Goal: Task Accomplishment & Management: Manage account settings

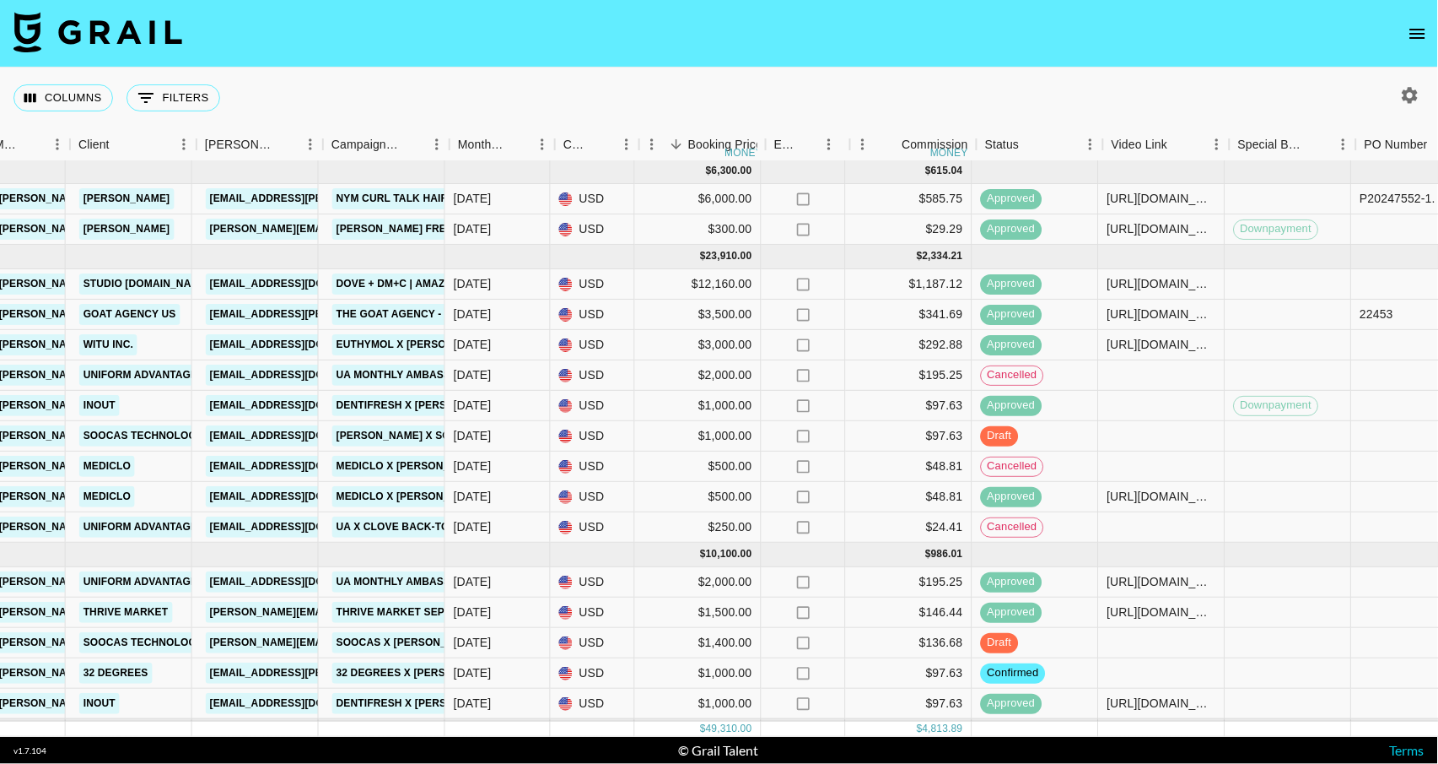
scroll to position [2, 491]
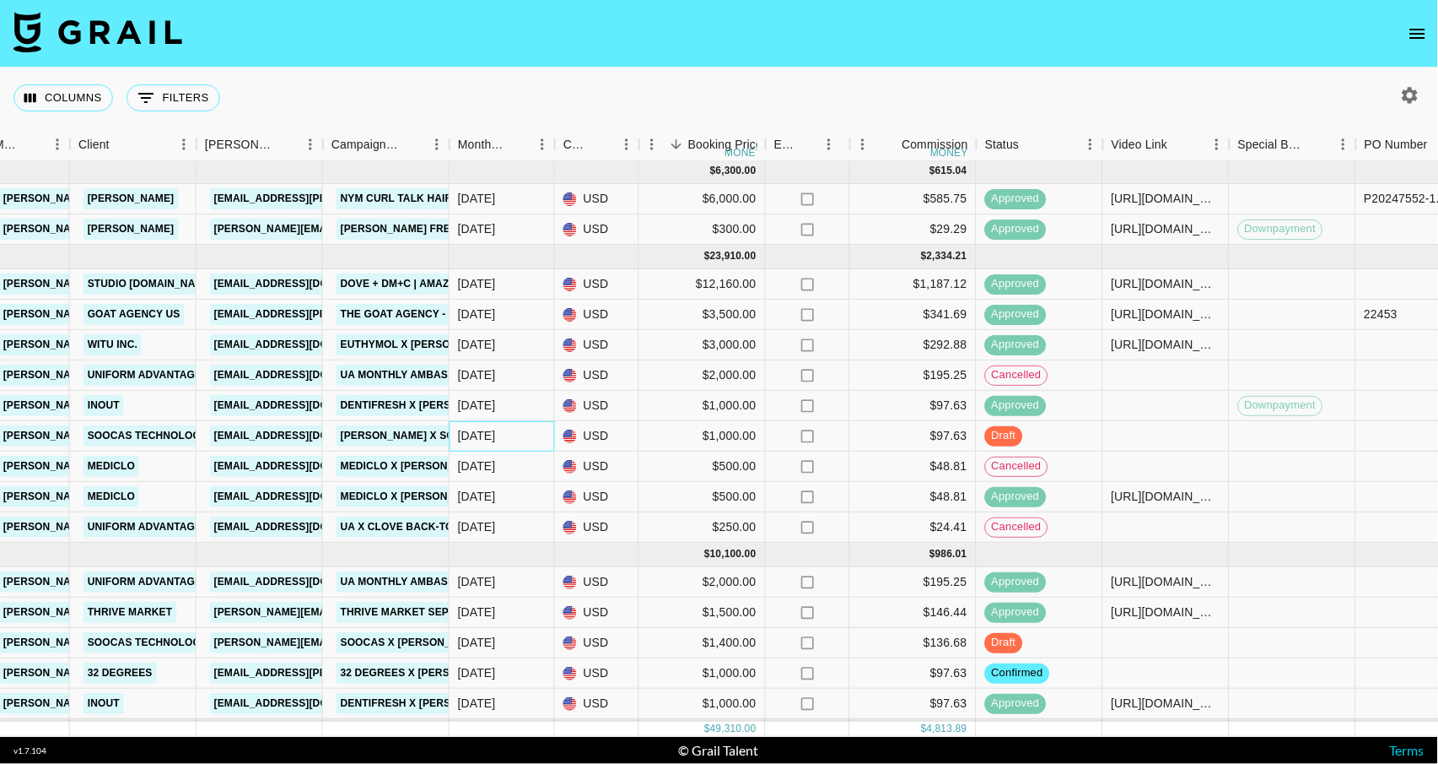
click at [490, 443] on div "[DATE]" at bounding box center [477, 435] width 38 height 17
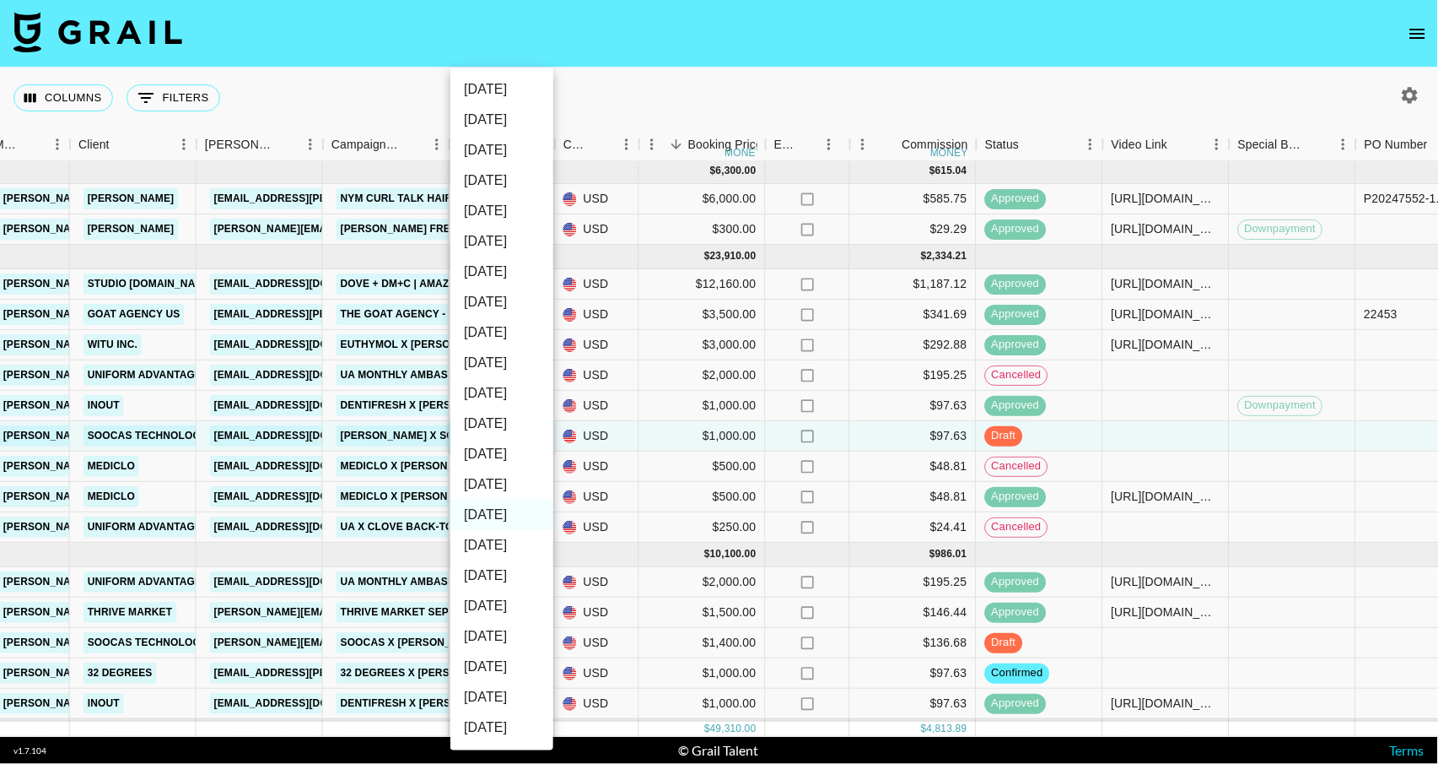
click at [501, 457] on li "[DATE]" at bounding box center [502, 454] width 103 height 30
type input "[DATE]"
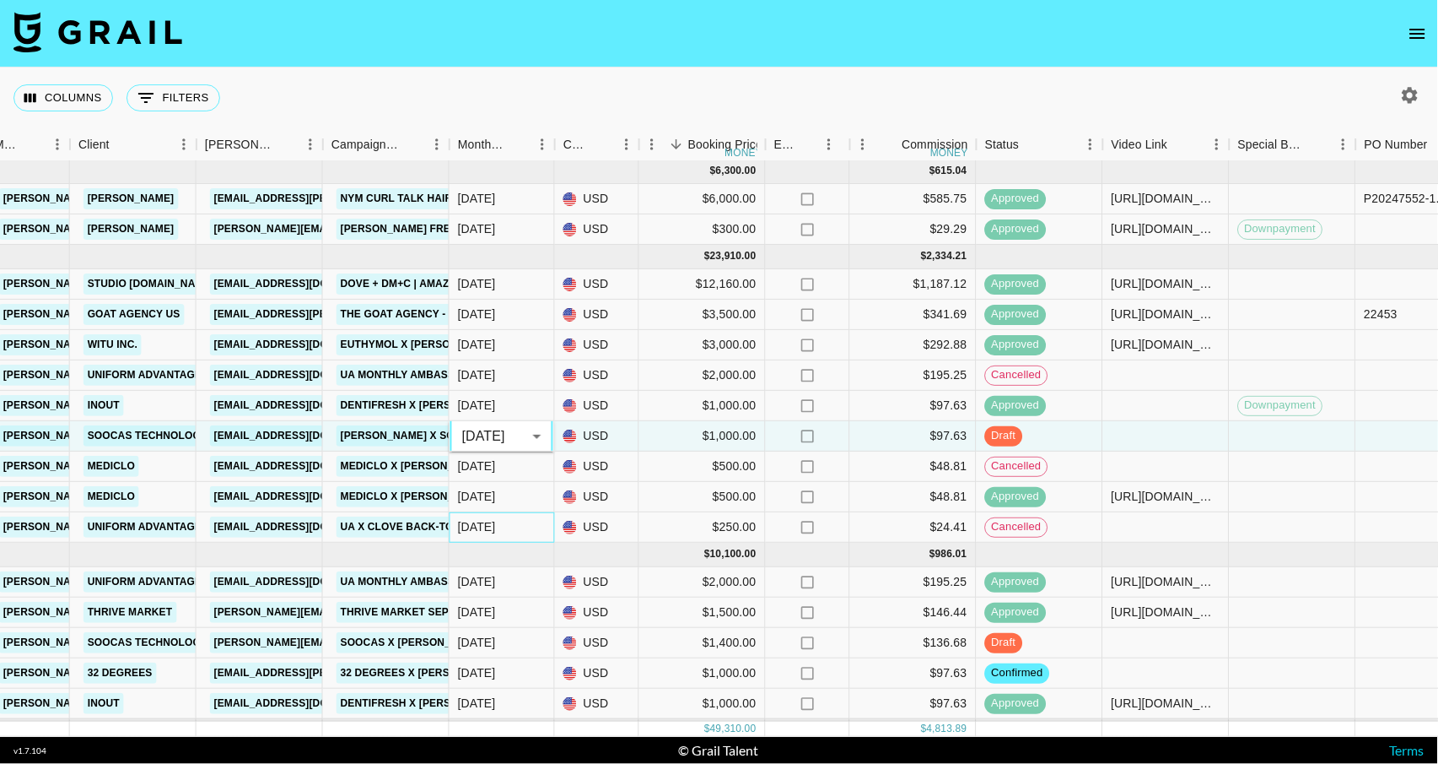
click at [550, 519] on div "[DATE]" at bounding box center [502, 527] width 105 height 30
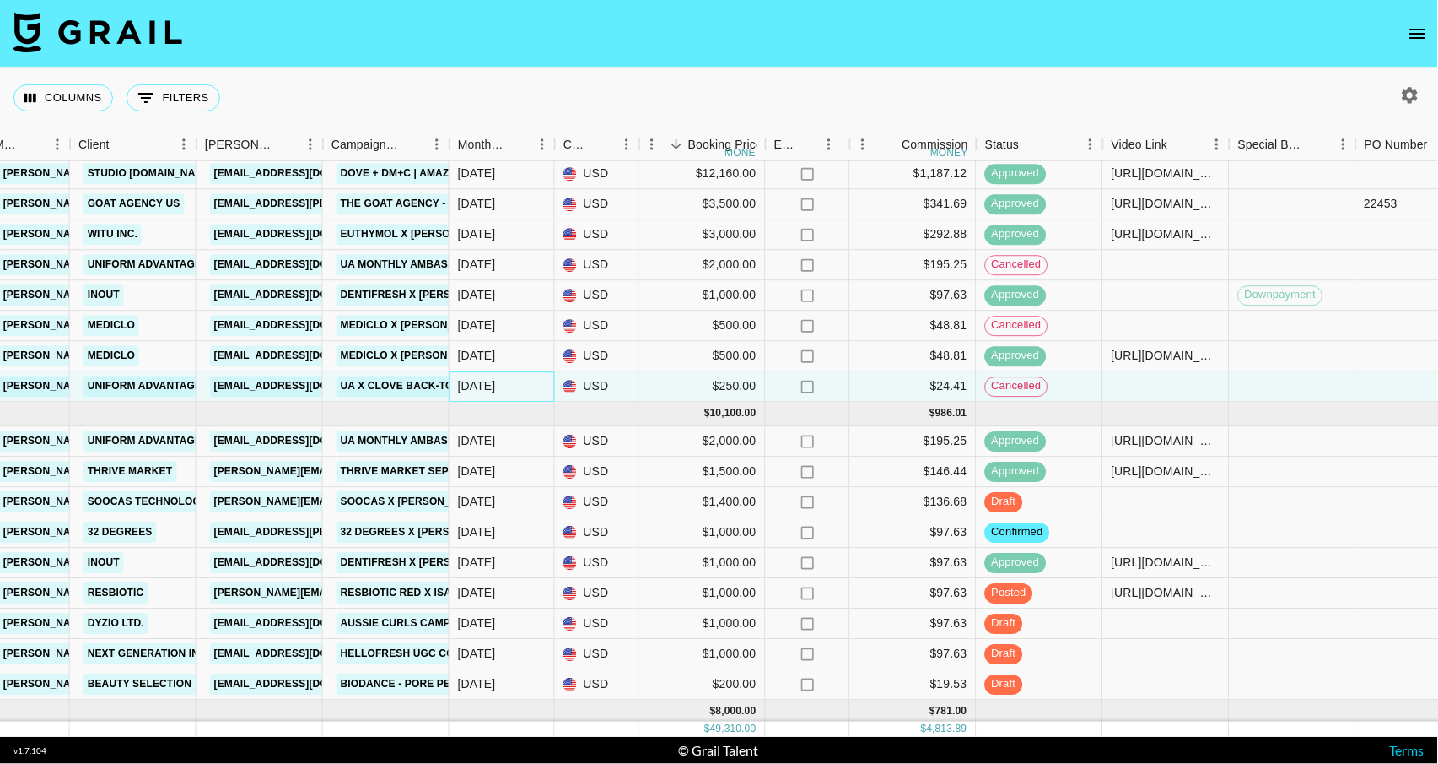
scroll to position [153, 491]
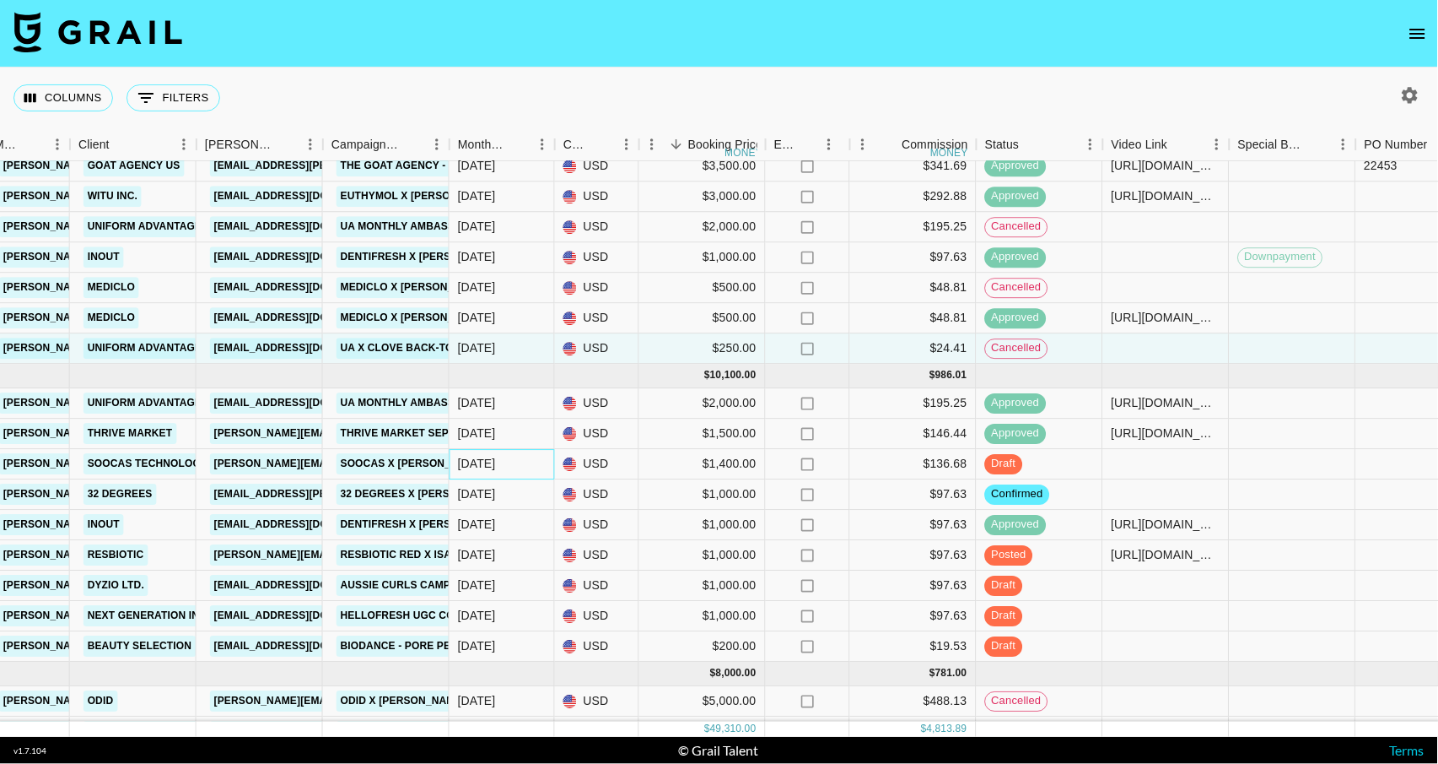
click at [505, 469] on div "[DATE]" at bounding box center [502, 464] width 105 height 30
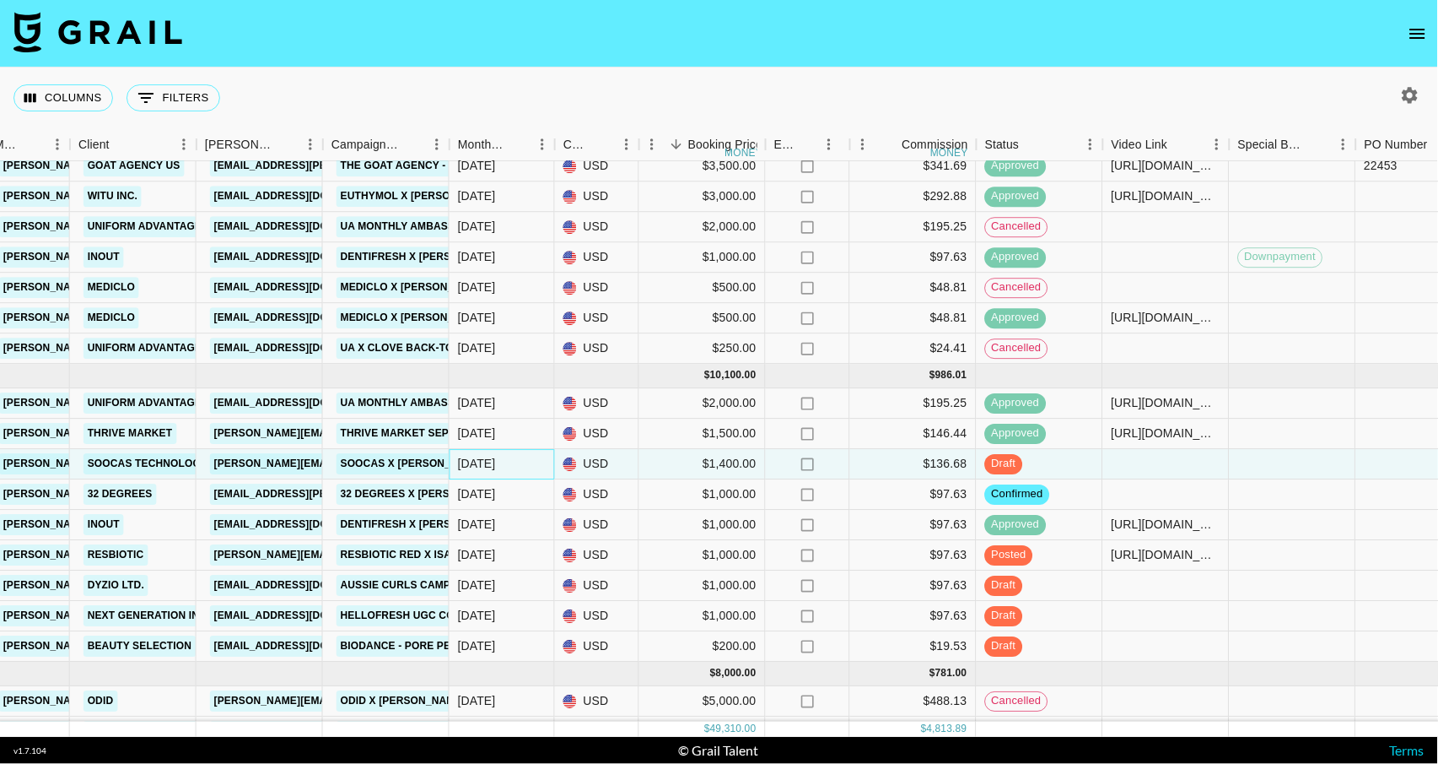
click at [505, 469] on div "[DATE]" at bounding box center [502, 464] width 105 height 30
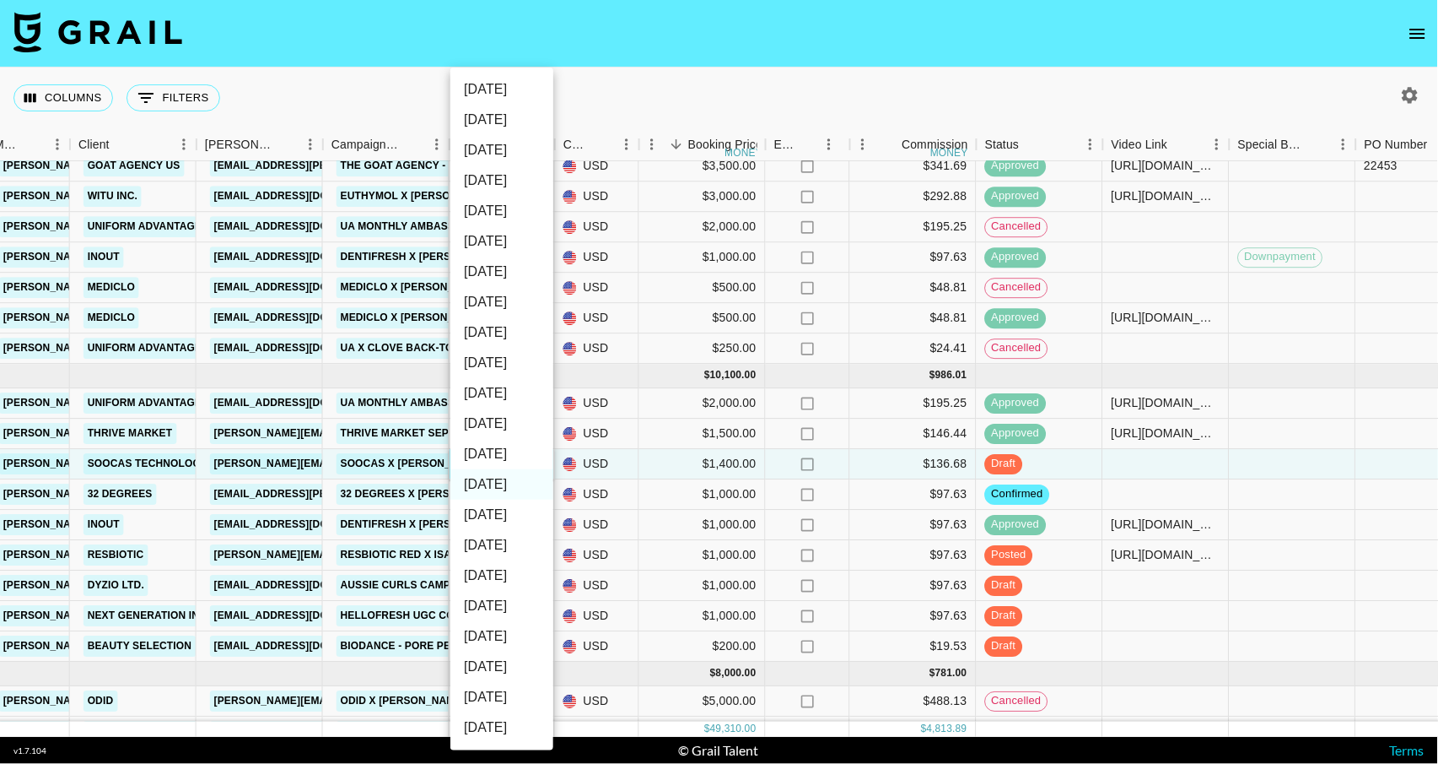
click at [509, 454] on li "[DATE]" at bounding box center [502, 454] width 103 height 30
type input "[DATE]"
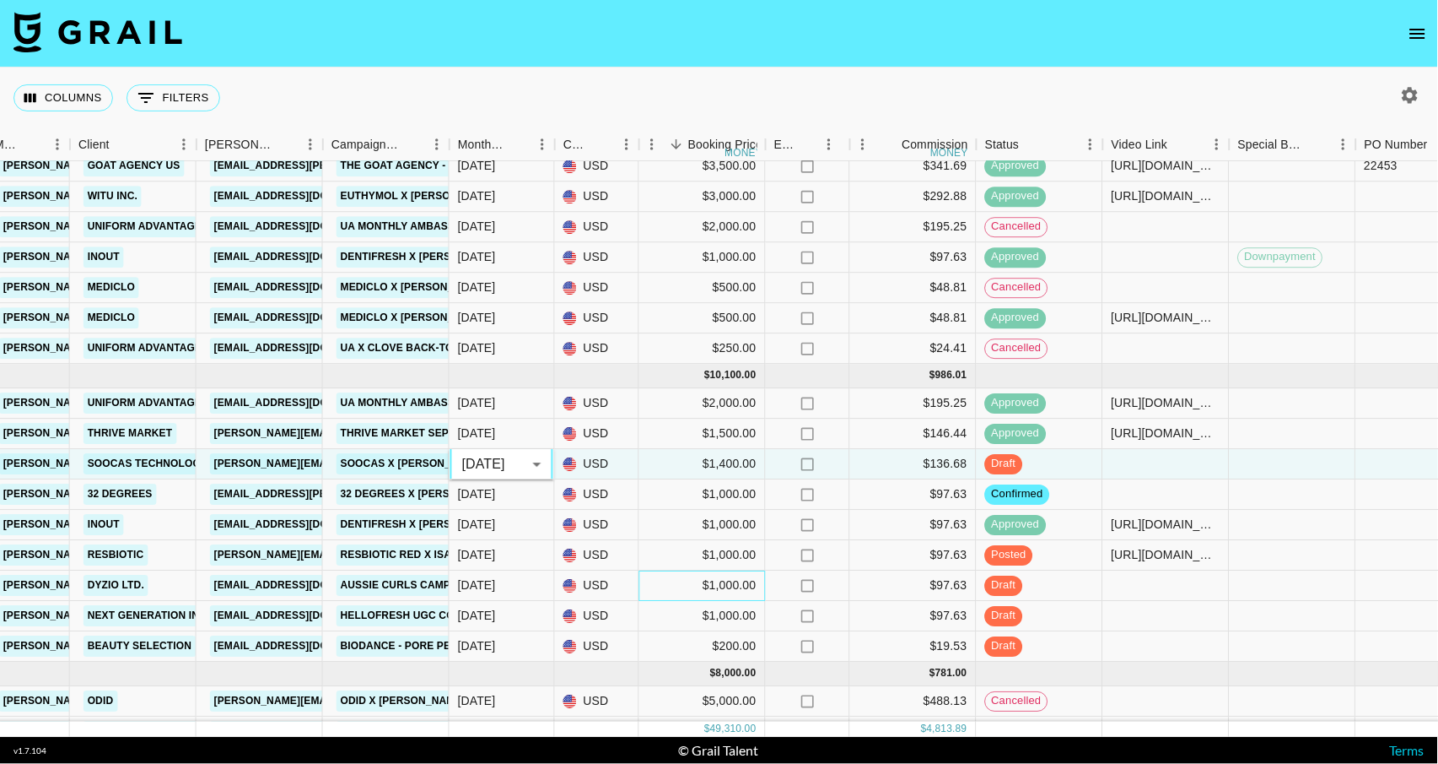
click at [649, 585] on div "$1,000.00" at bounding box center [702, 585] width 127 height 30
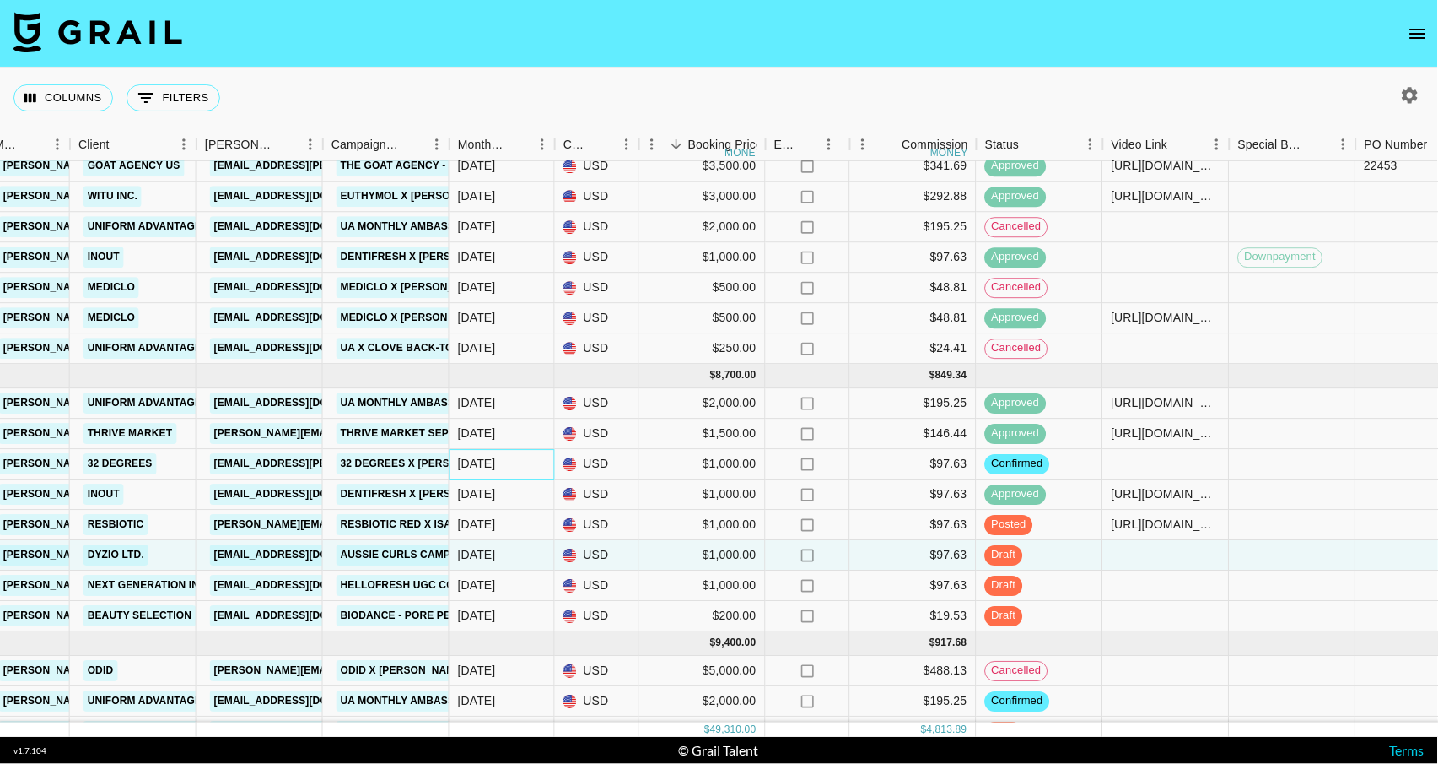
click at [491, 472] on div "[DATE]" at bounding box center [477, 464] width 38 height 17
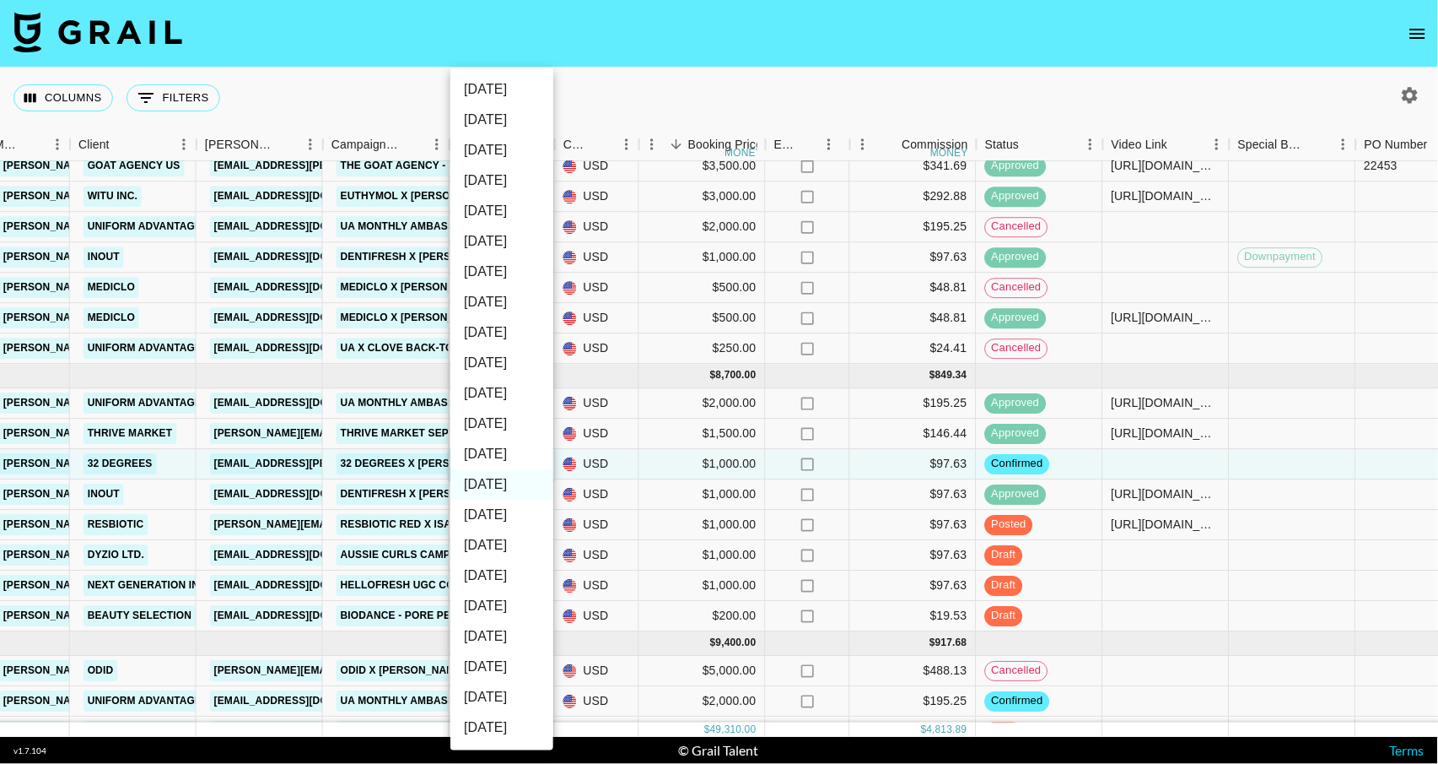
click at [507, 454] on li "[DATE]" at bounding box center [502, 454] width 103 height 30
type input "[DATE]"
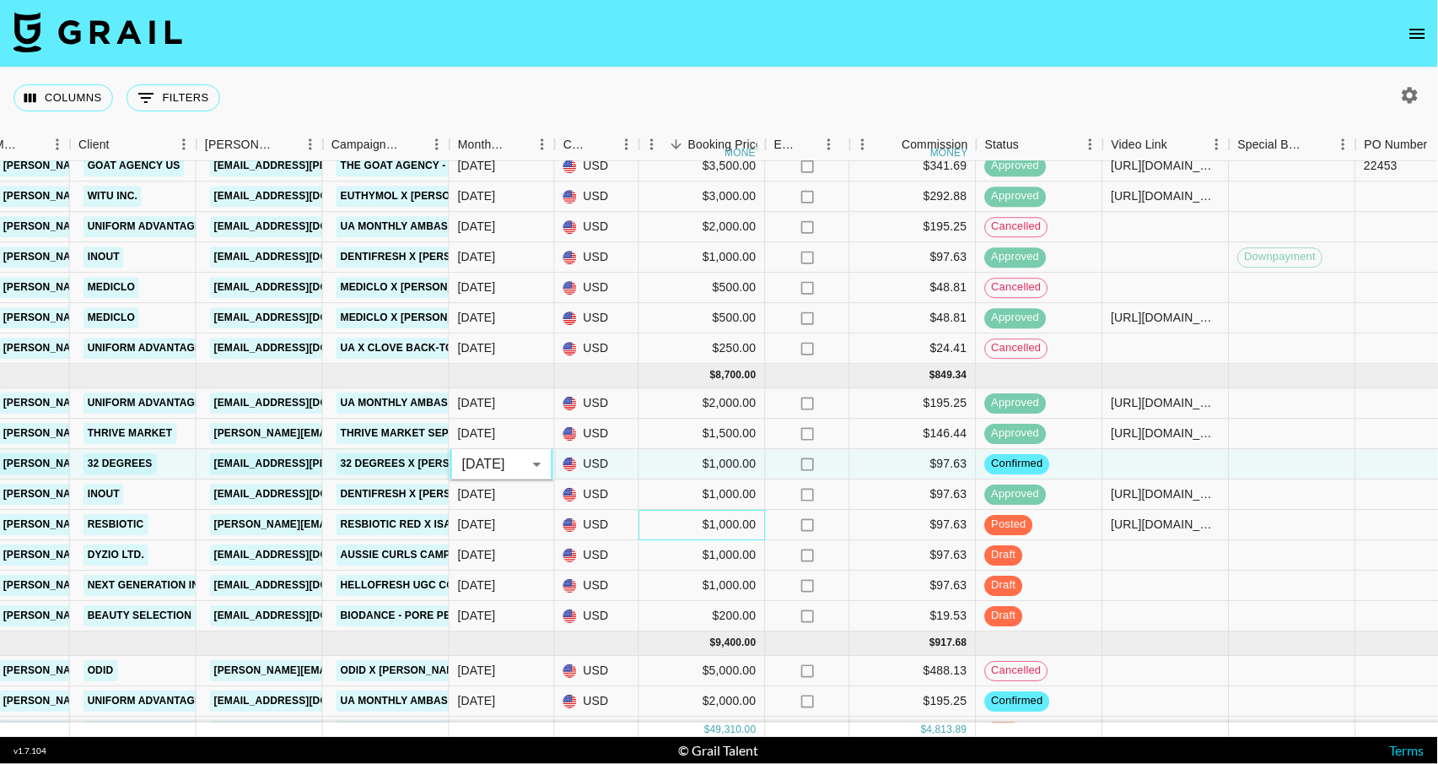
click at [676, 540] on div "$1,000.00" at bounding box center [702, 525] width 127 height 30
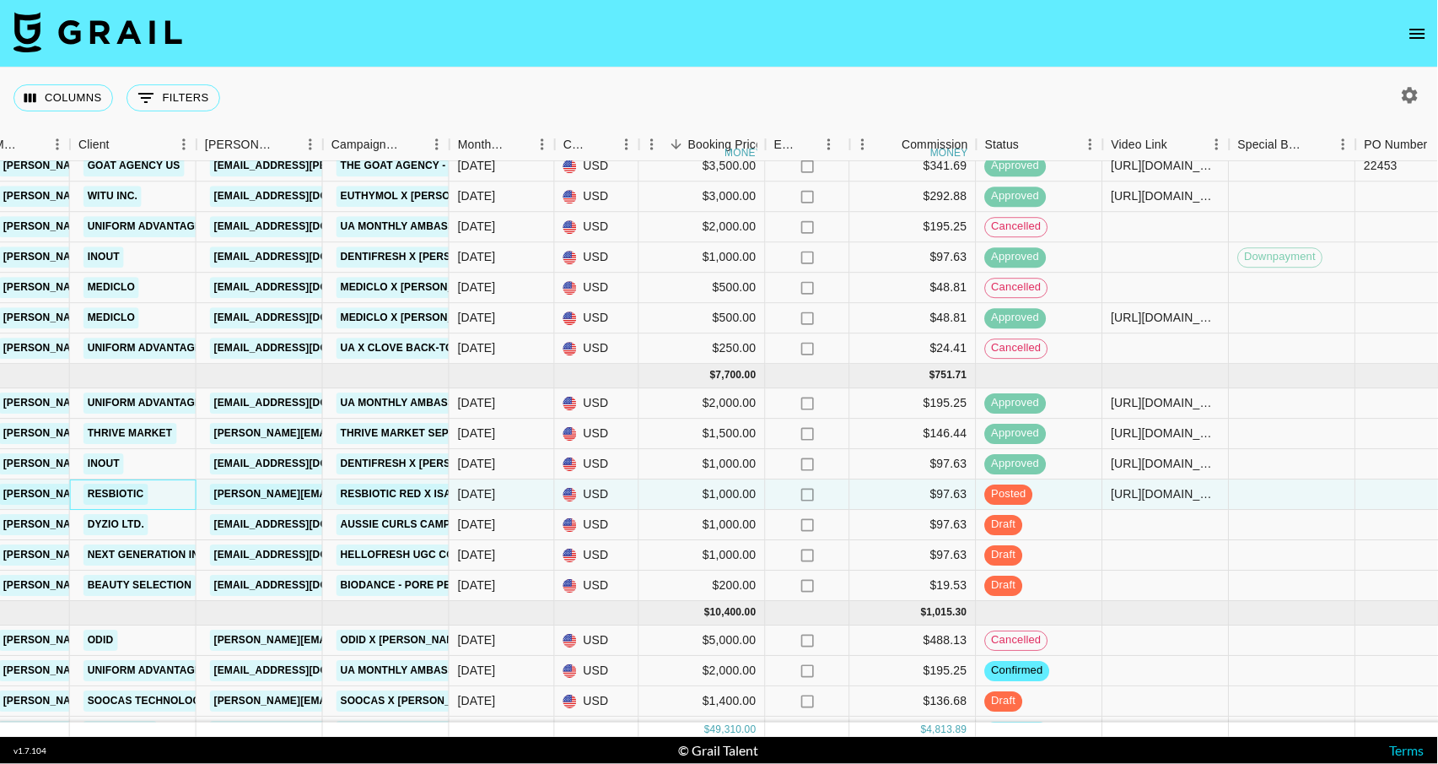
click at [136, 498] on link "Resbiotic" at bounding box center [116, 493] width 65 height 21
click at [502, 499] on div "[DATE]" at bounding box center [502, 494] width 105 height 30
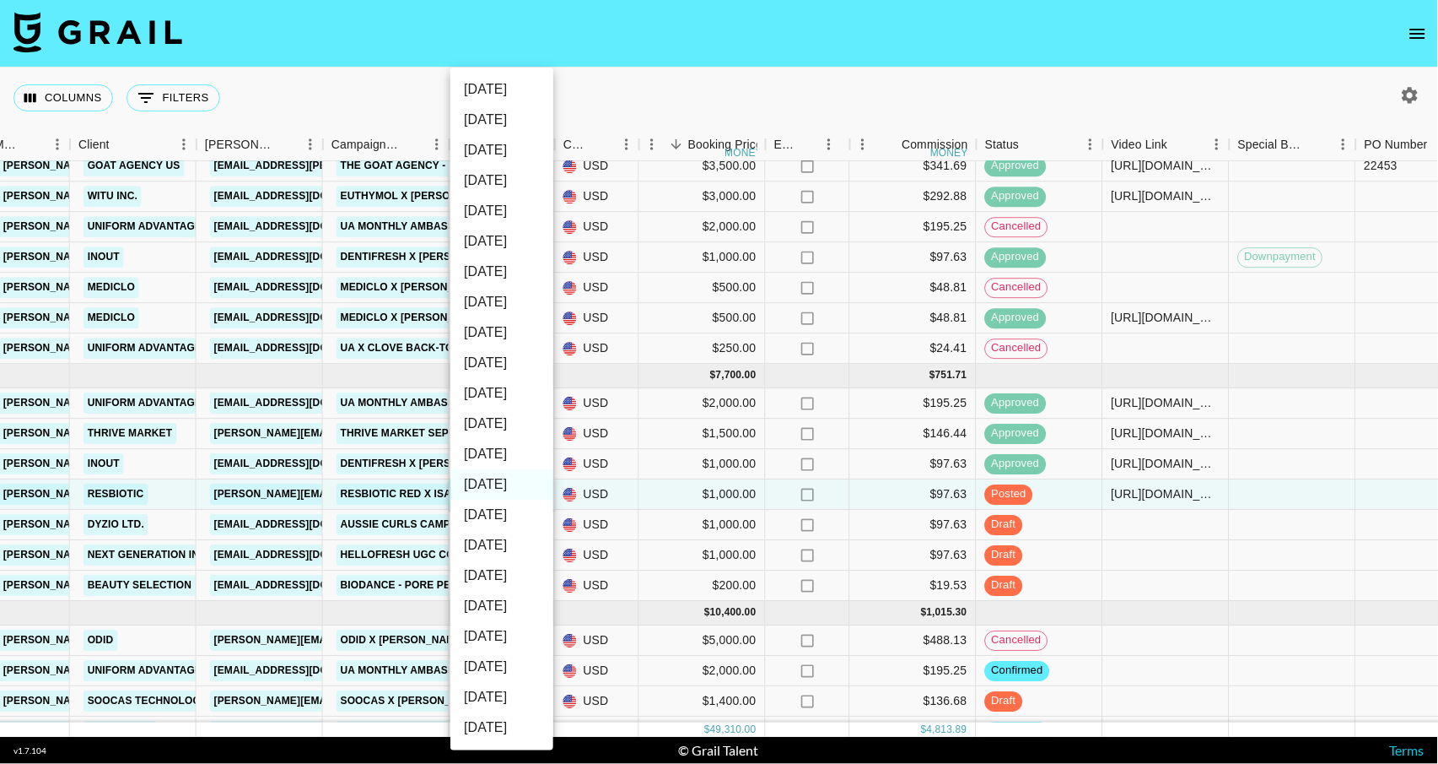
click at [498, 452] on li "[DATE]" at bounding box center [502, 454] width 103 height 30
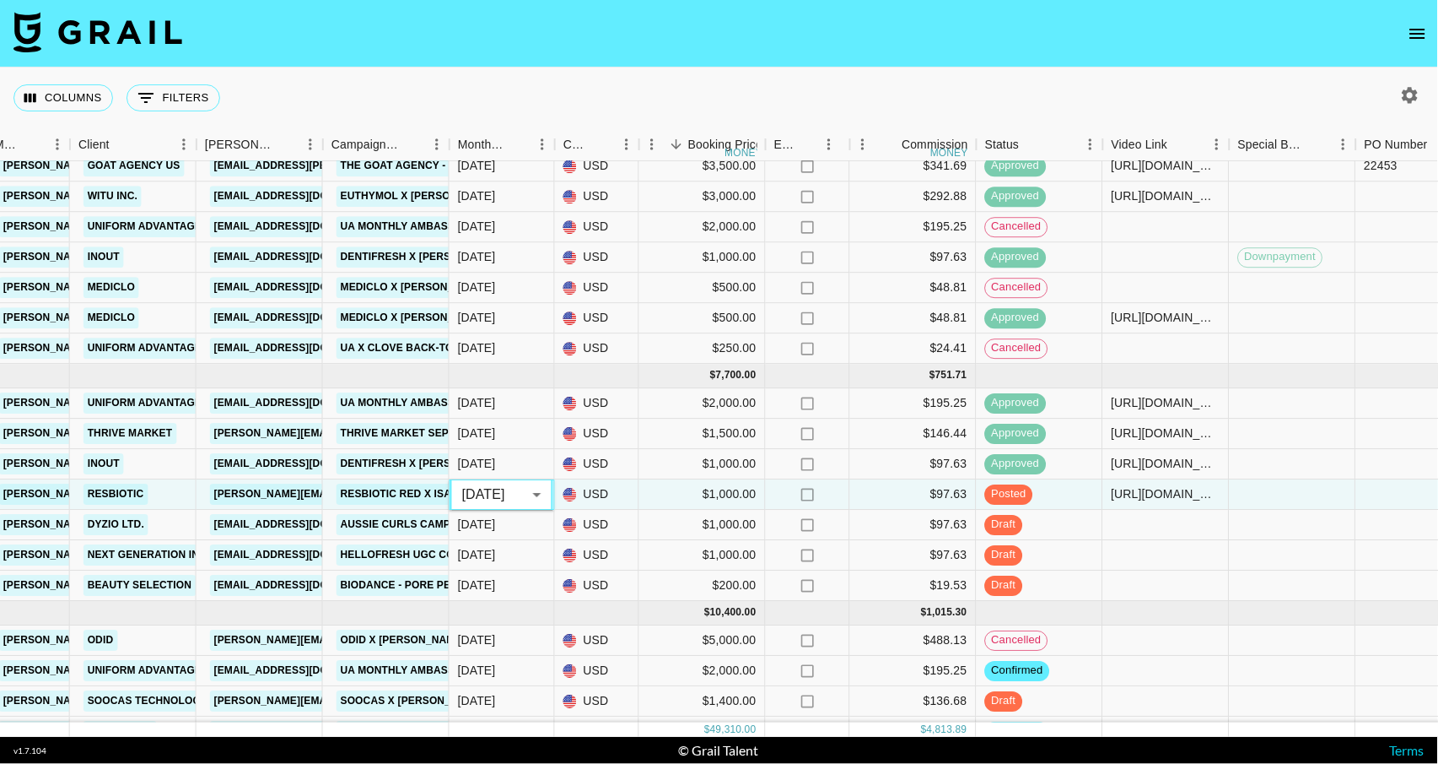
type input "[DATE]"
click at [473, 533] on div "[DATE]" at bounding box center [477, 524] width 38 height 17
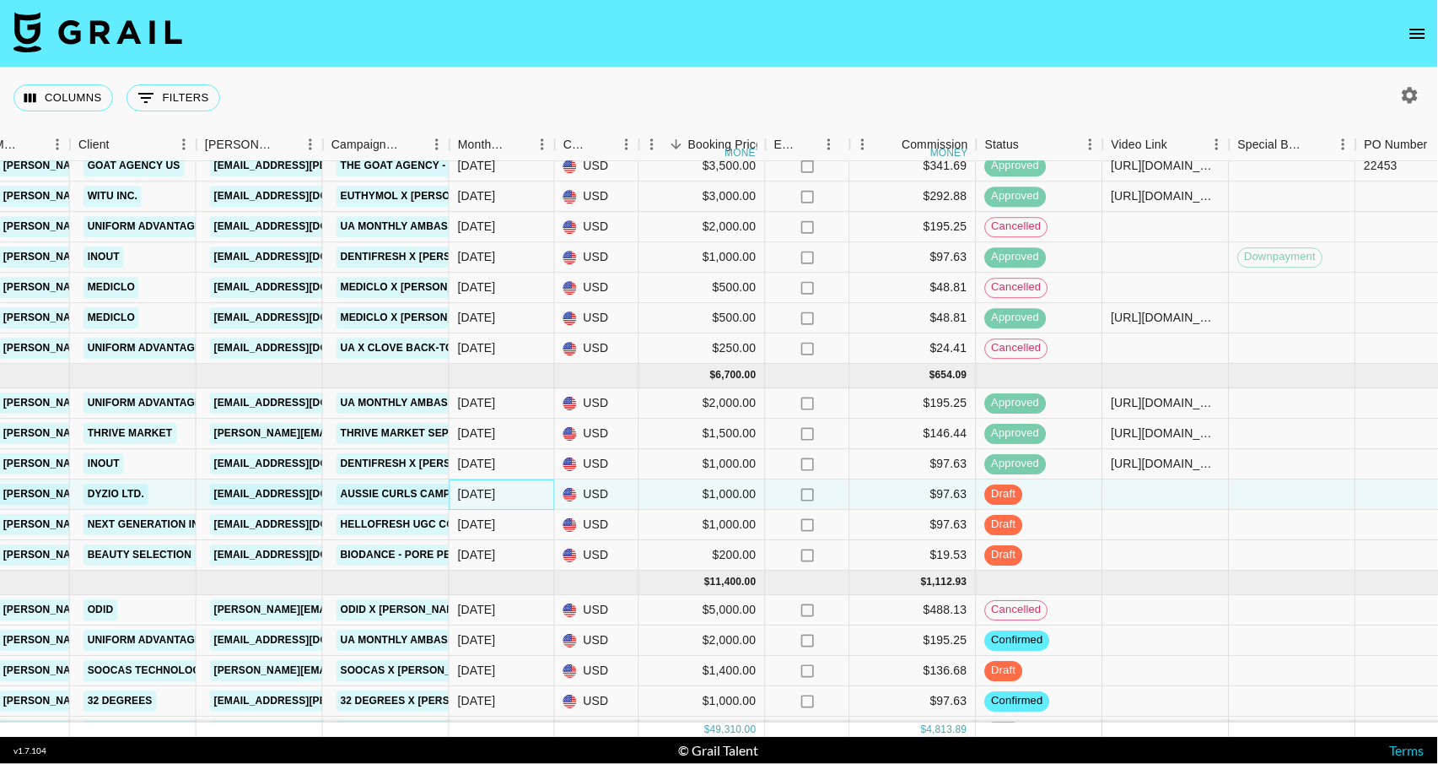
click at [474, 497] on div "[DATE]" at bounding box center [477, 494] width 38 height 17
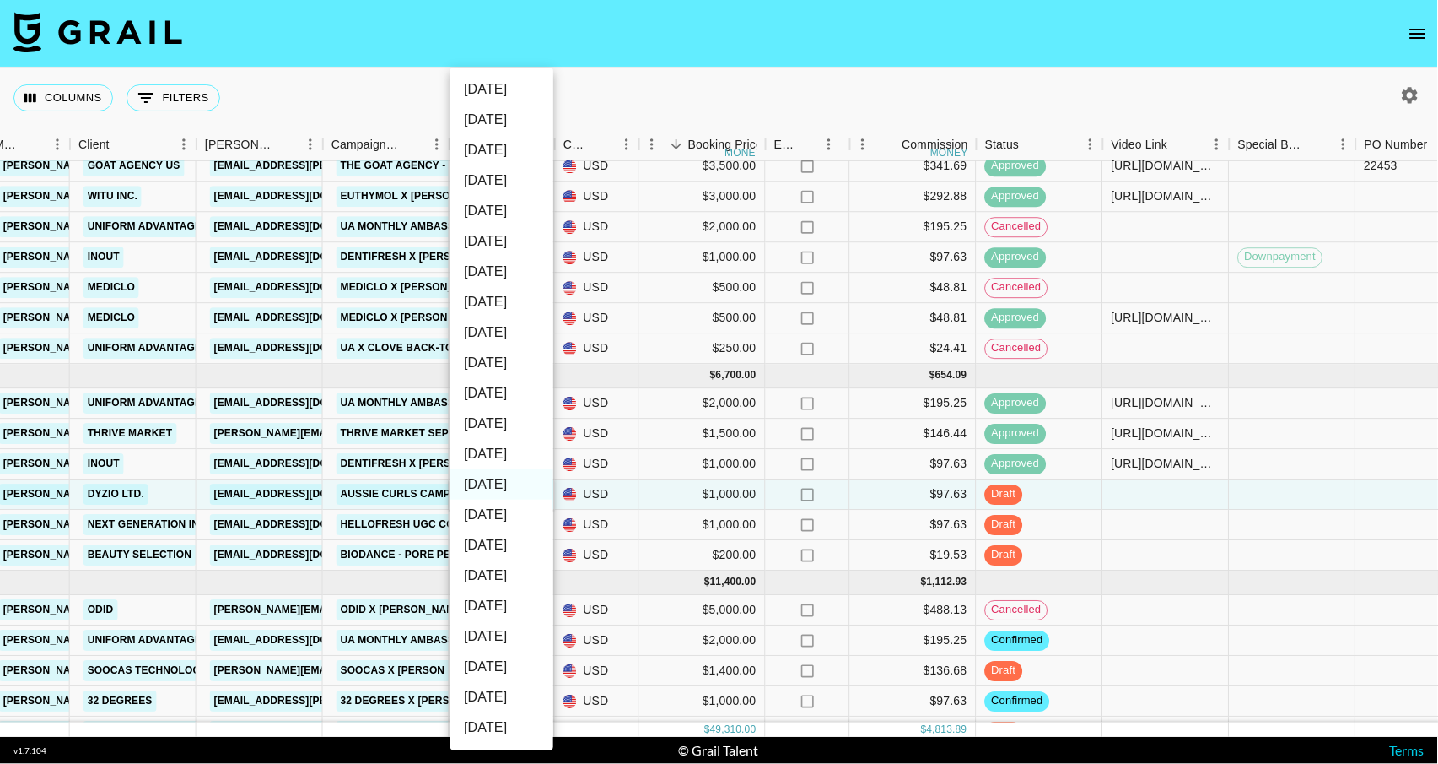
click at [508, 453] on li "[DATE]" at bounding box center [502, 454] width 103 height 30
type input "[DATE]"
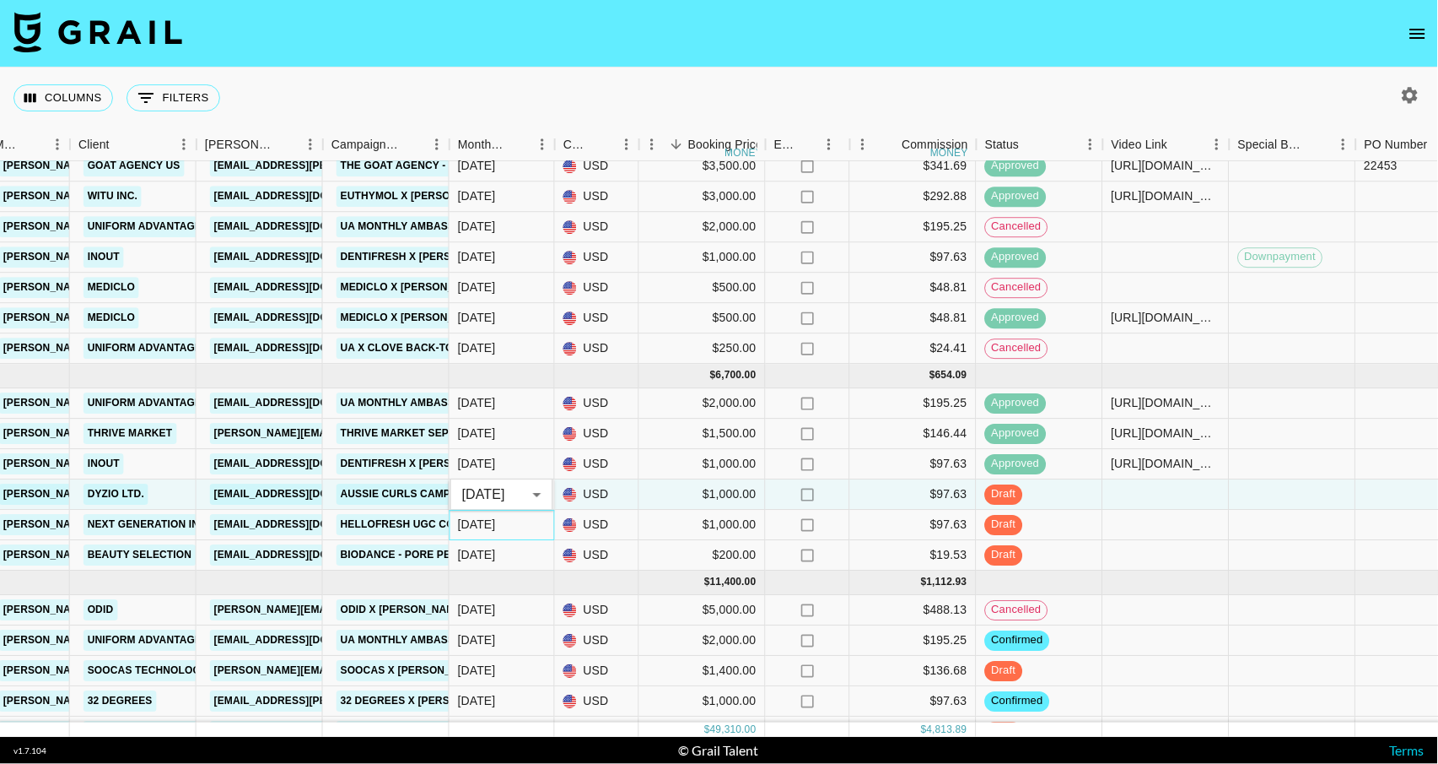
click at [496, 532] on div "[DATE]" at bounding box center [477, 524] width 38 height 17
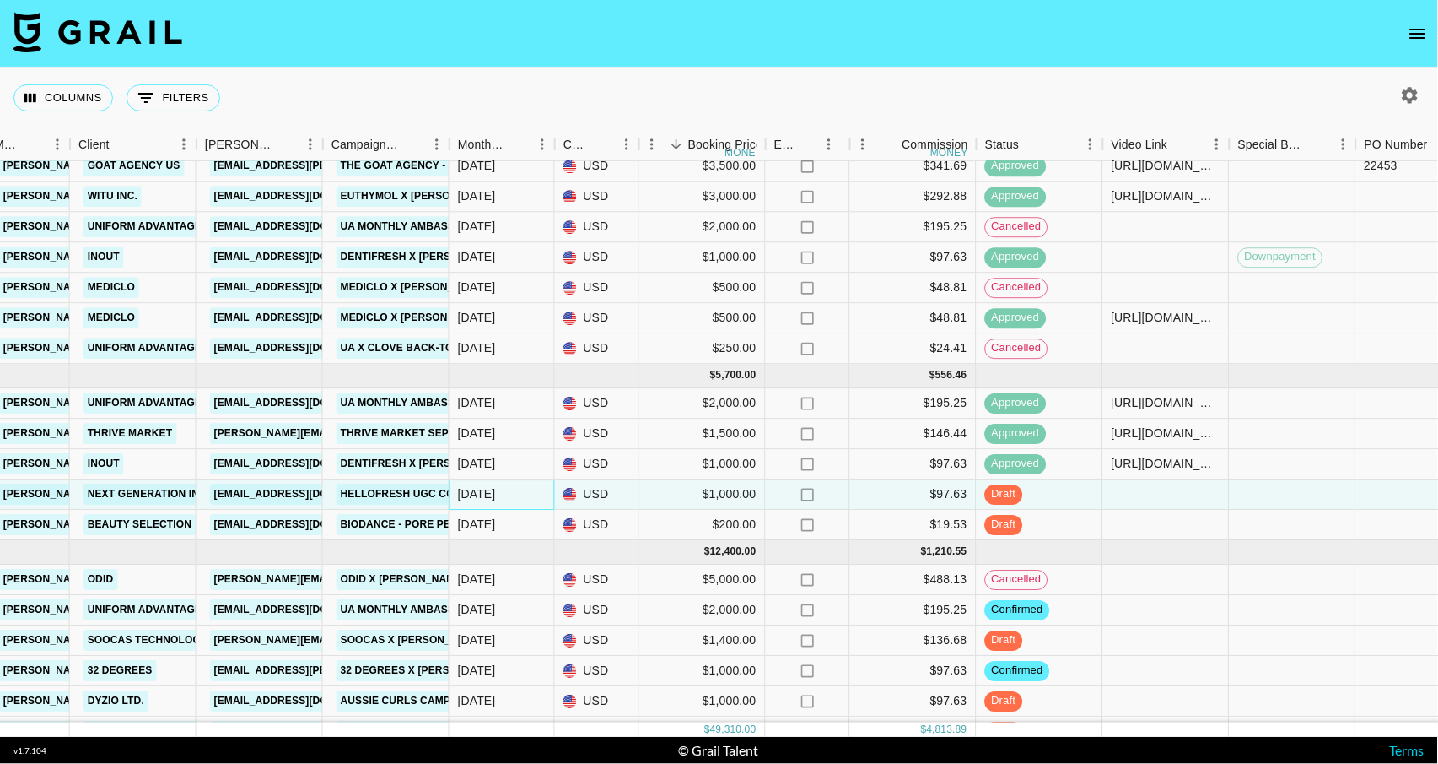
click at [483, 501] on div "[DATE]" at bounding box center [477, 494] width 38 height 17
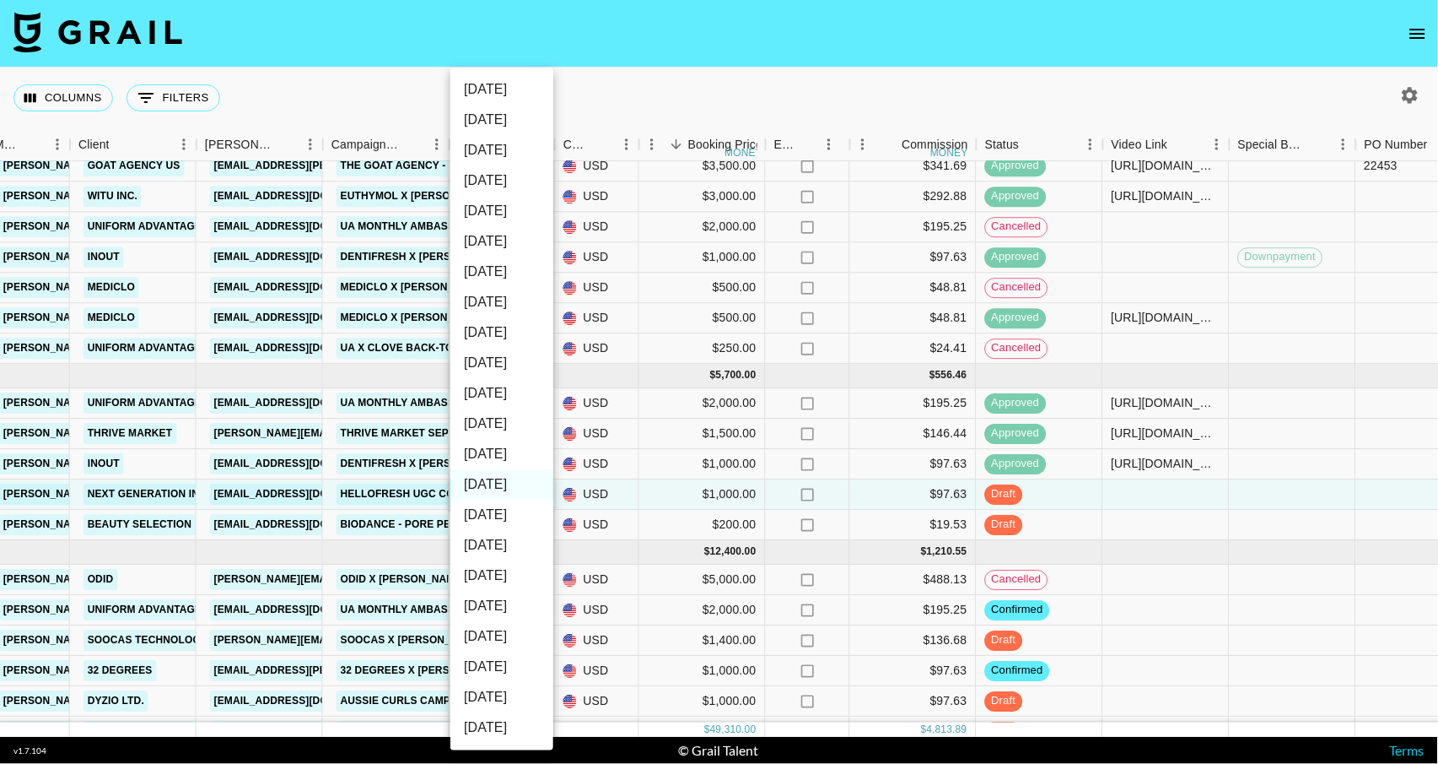
click at [501, 457] on li "[DATE]" at bounding box center [502, 454] width 103 height 30
type input "[DATE]"
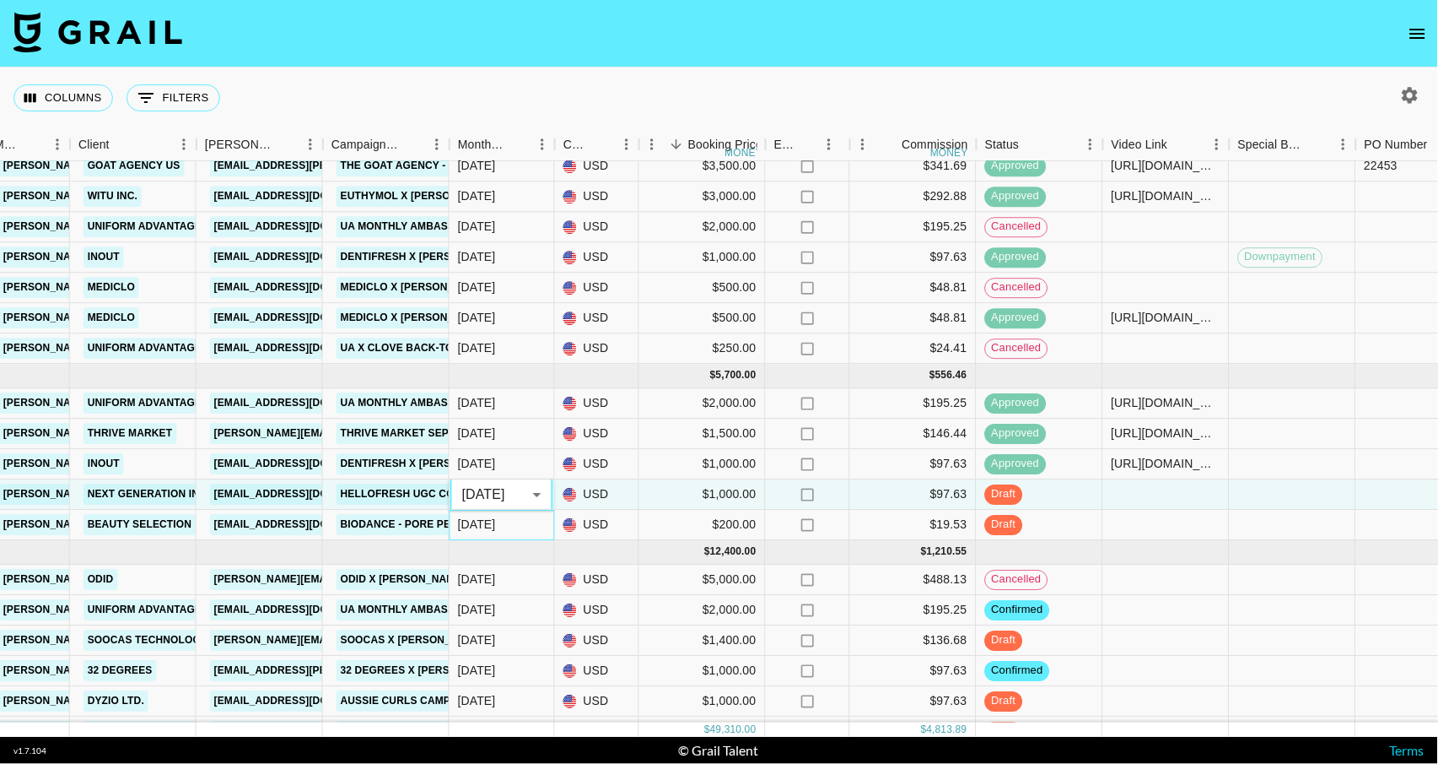
click at [503, 537] on div "[DATE]" at bounding box center [502, 525] width 105 height 30
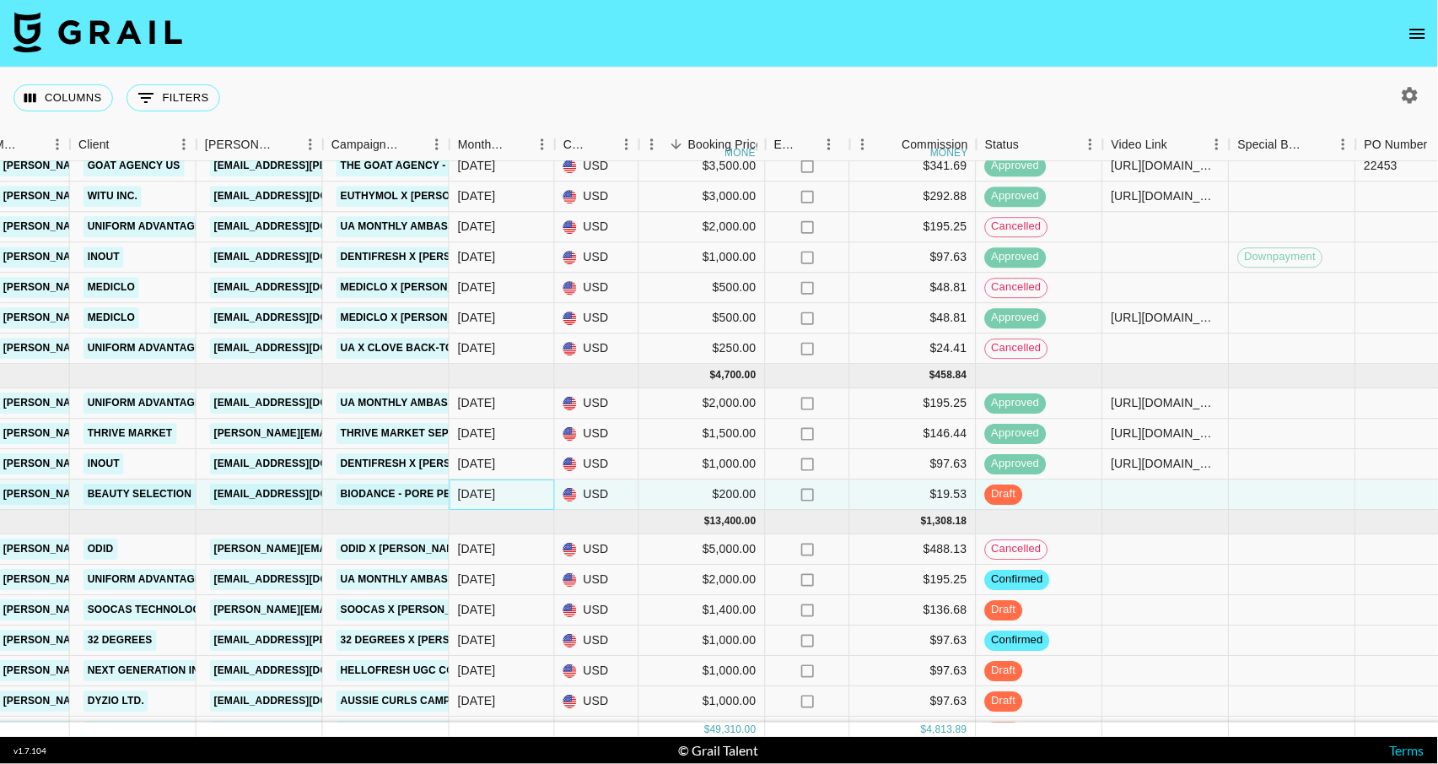
click at [488, 498] on div "[DATE]" at bounding box center [477, 494] width 38 height 17
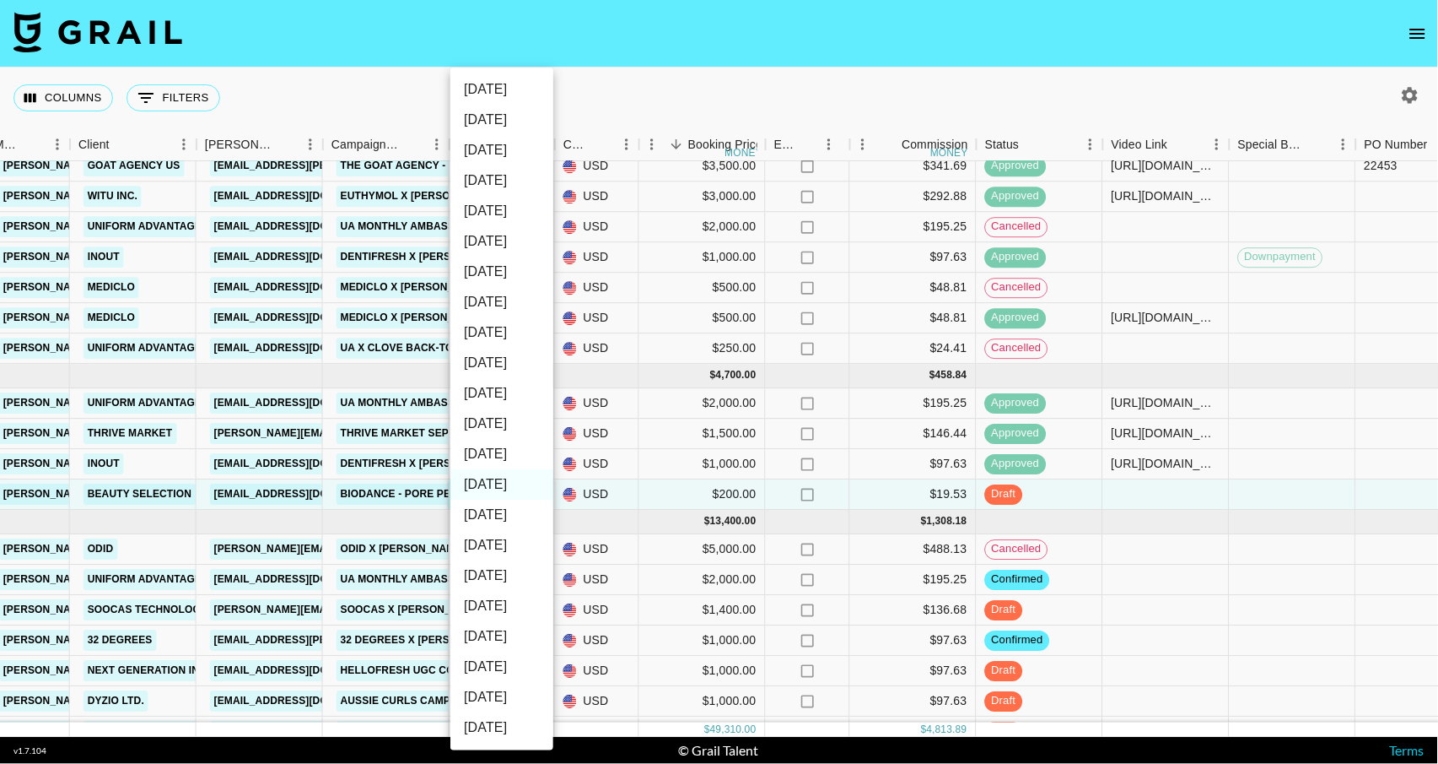
click at [503, 441] on li "[DATE]" at bounding box center [502, 454] width 103 height 30
type input "[DATE]"
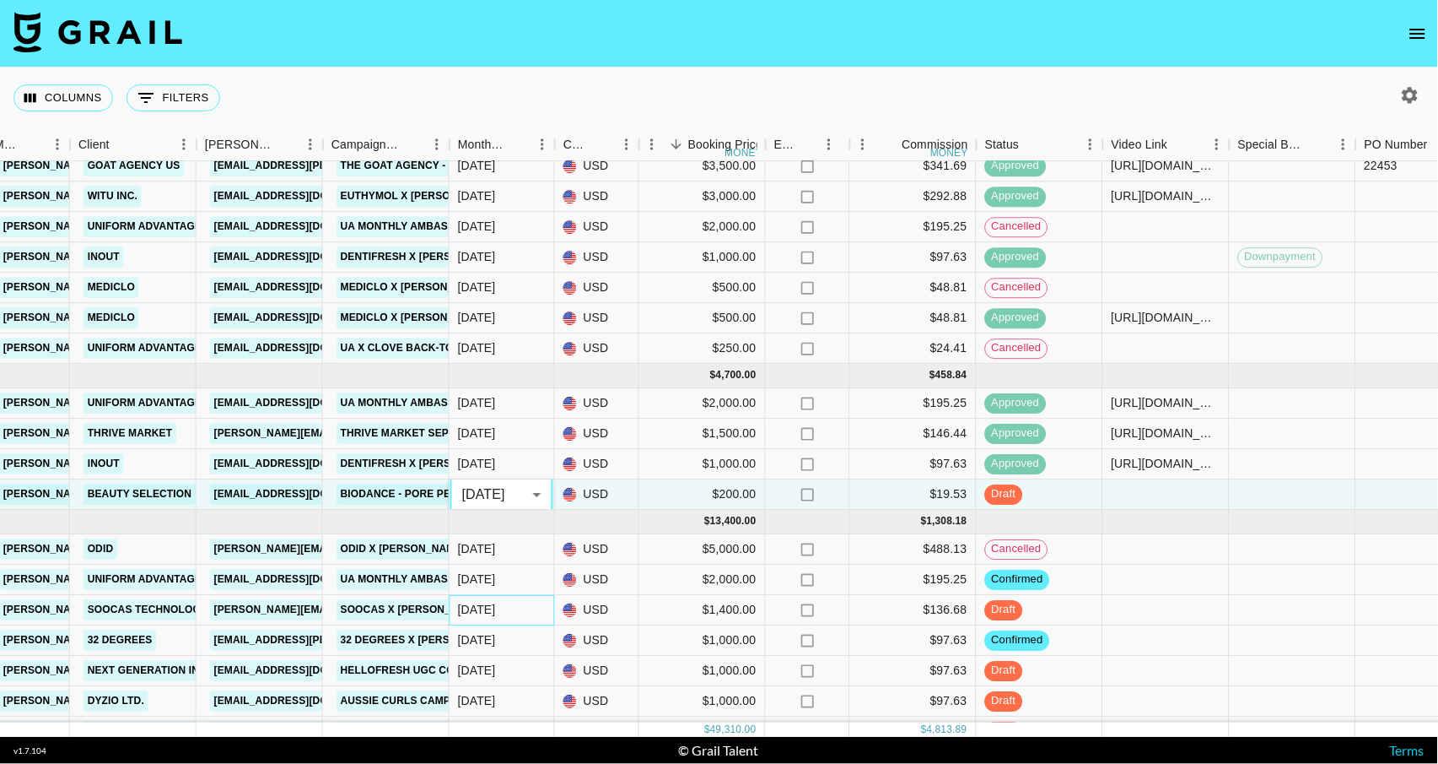
click at [519, 609] on div "[DATE]" at bounding box center [502, 610] width 105 height 30
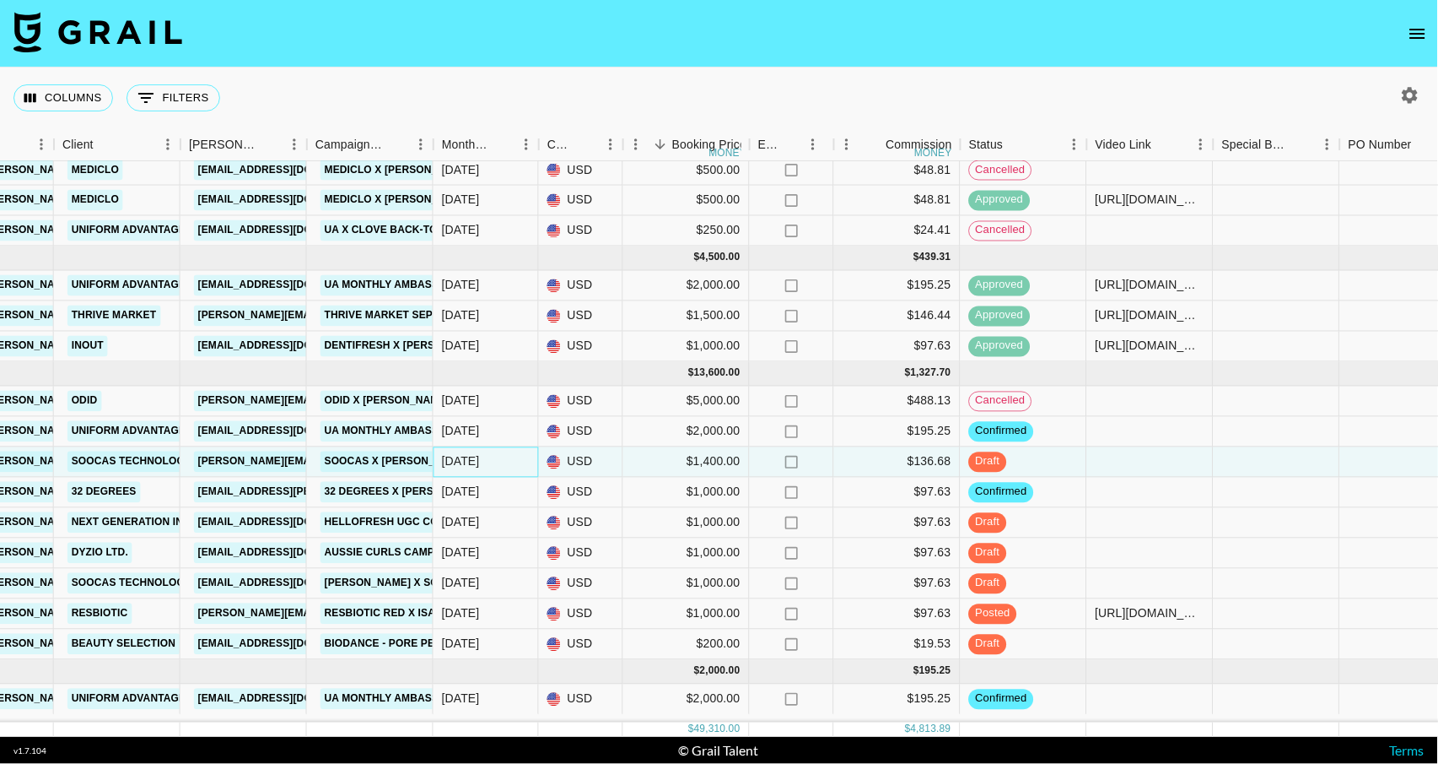
scroll to position [273, 507]
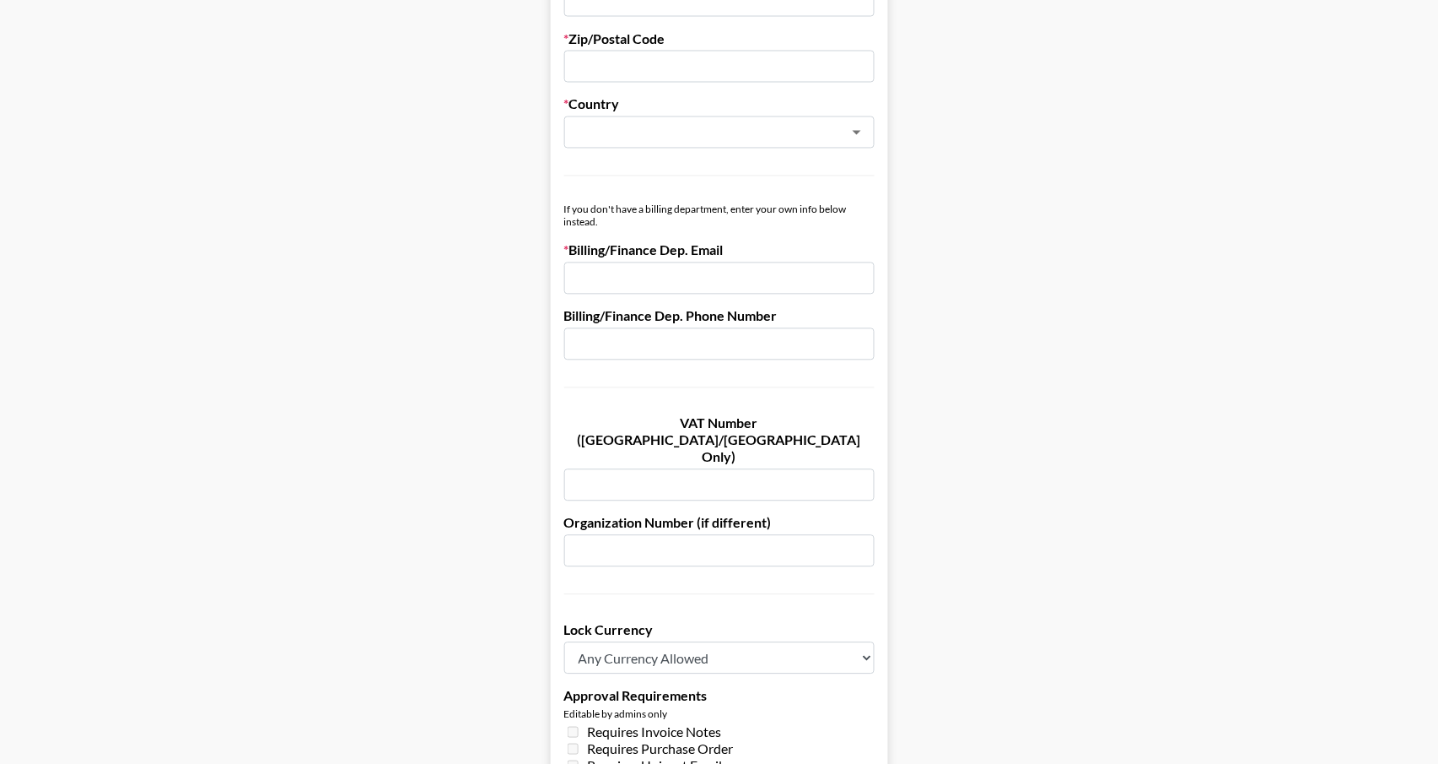
scroll to position [782, 0]
